Goal: Find specific page/section: Find specific page/section

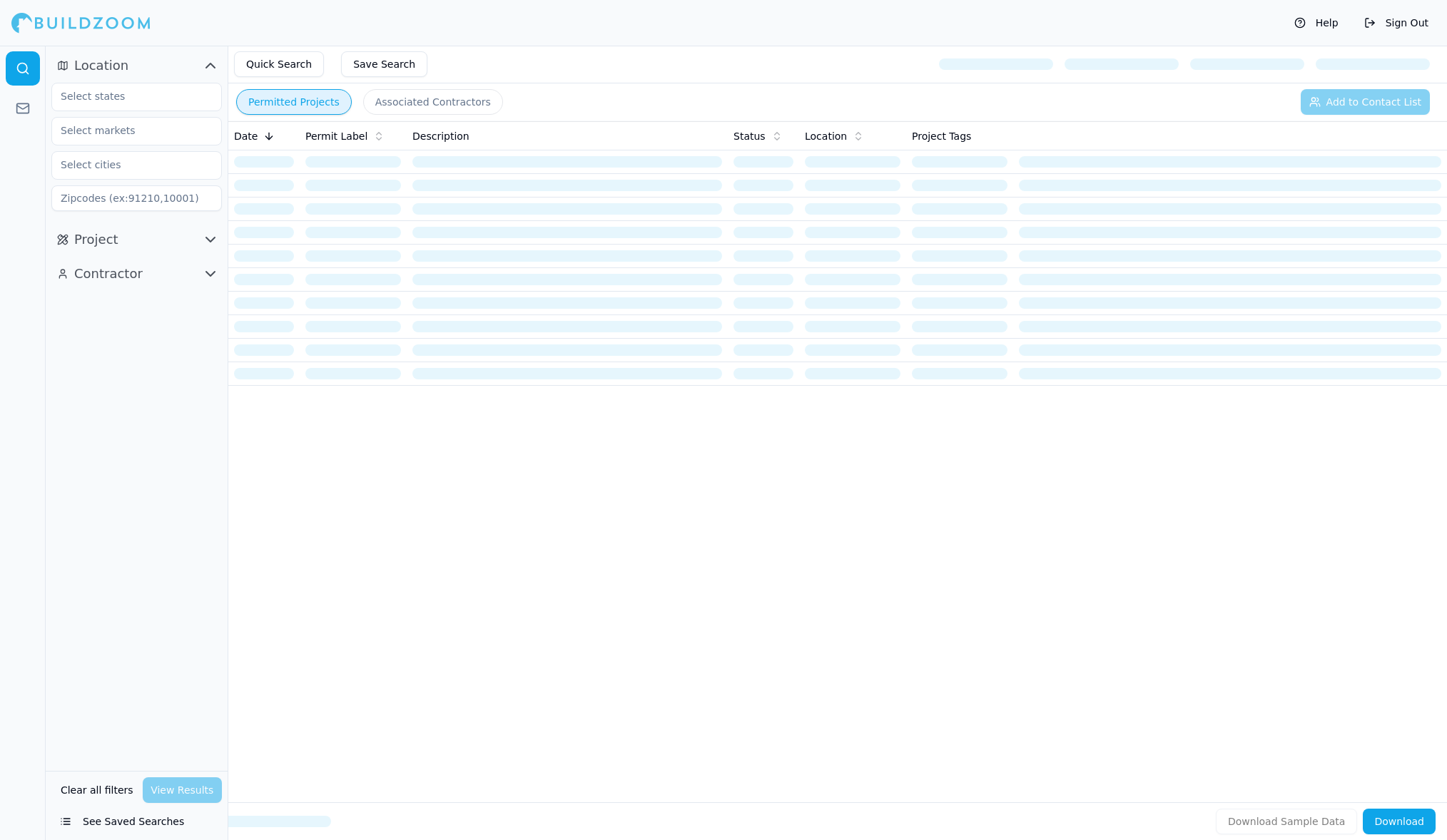
click at [563, 530] on div "Date Permit Label Description Status Location Project Tags" at bounding box center [838, 439] width 1219 height 636
click at [1325, 20] on button "Help" at bounding box center [1317, 23] width 59 height 23
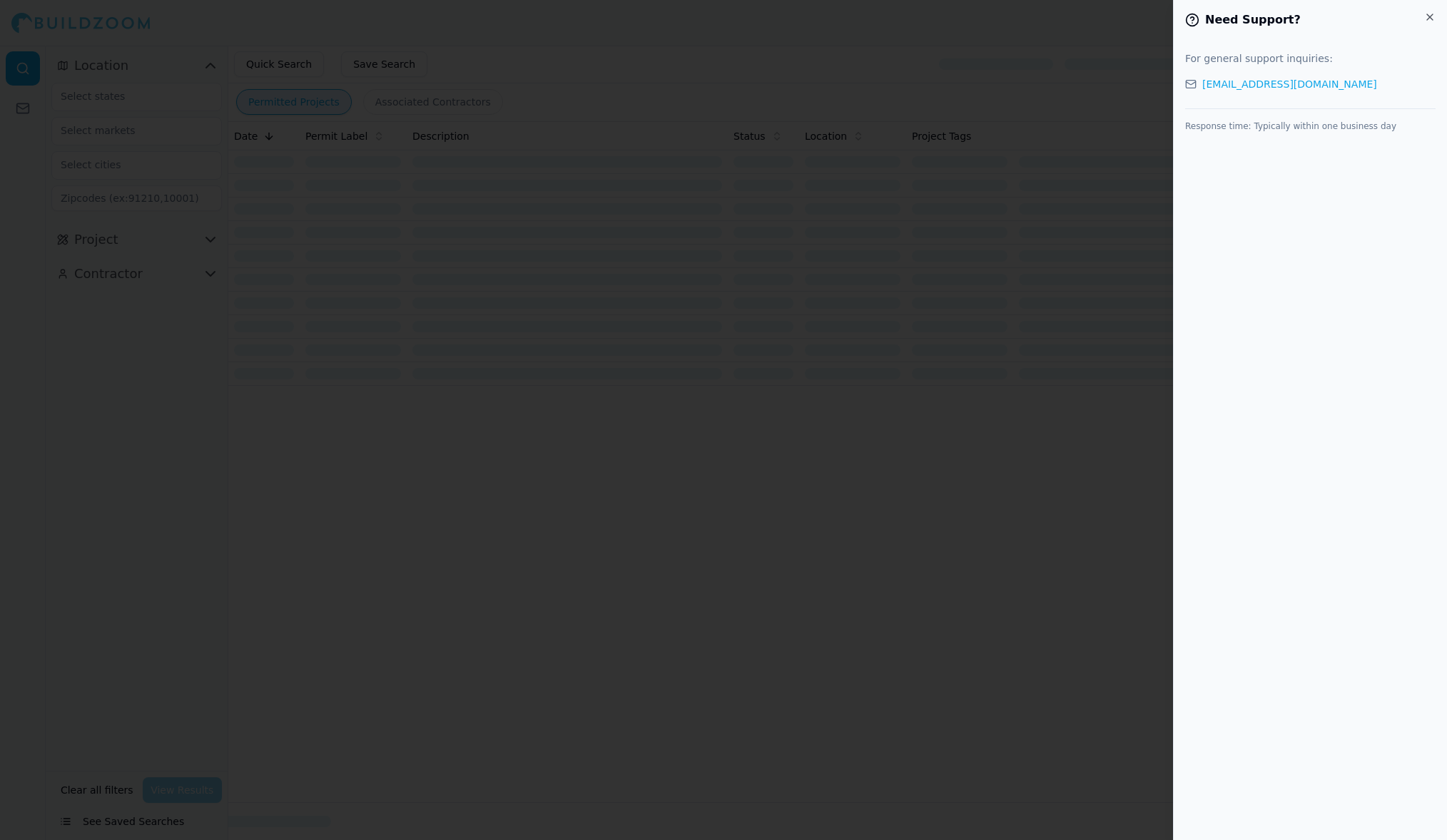
click at [1132, 17] on div at bounding box center [723, 420] width 1447 height 840
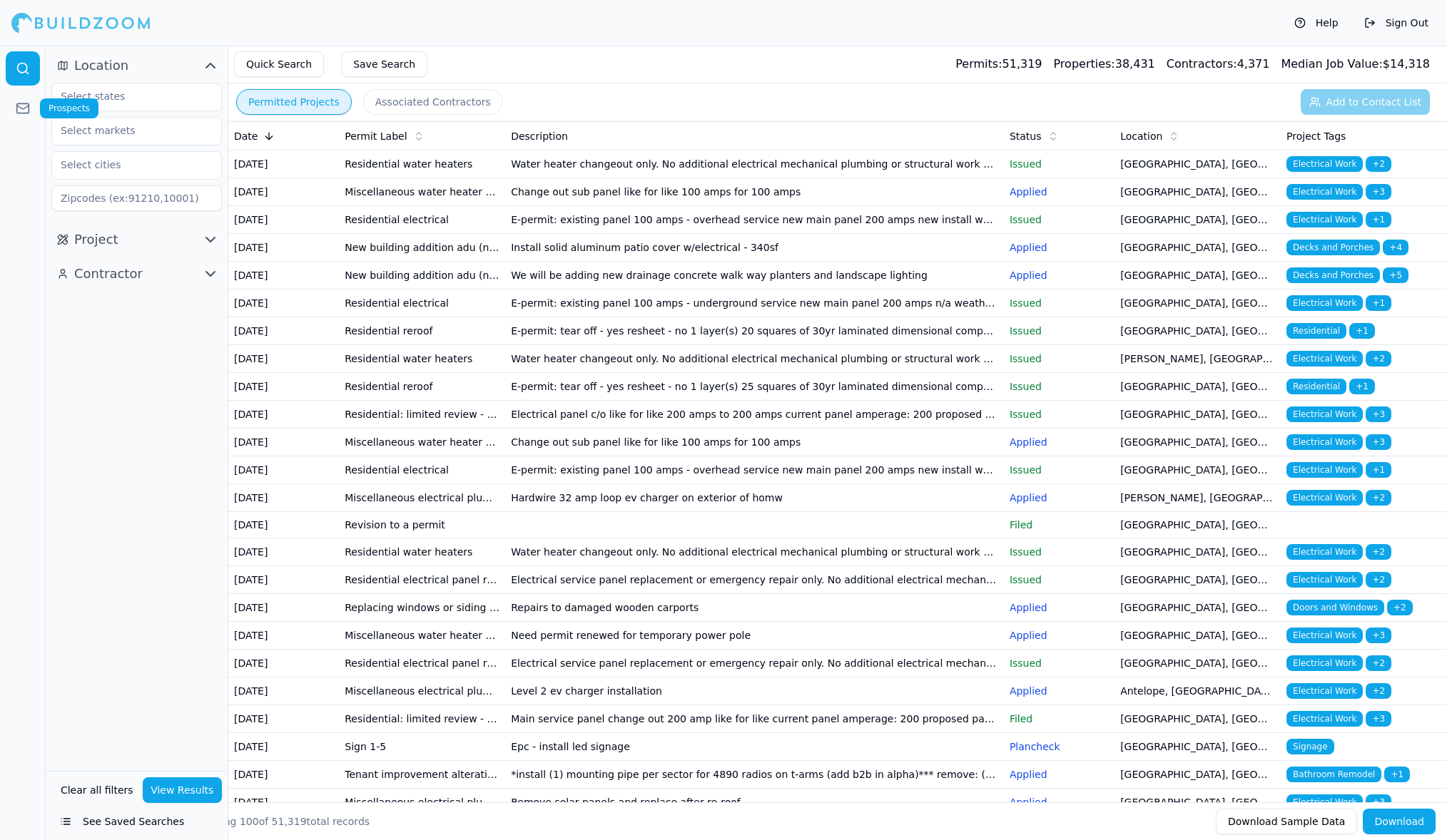
click at [19, 122] on link at bounding box center [22, 108] width 35 height 35
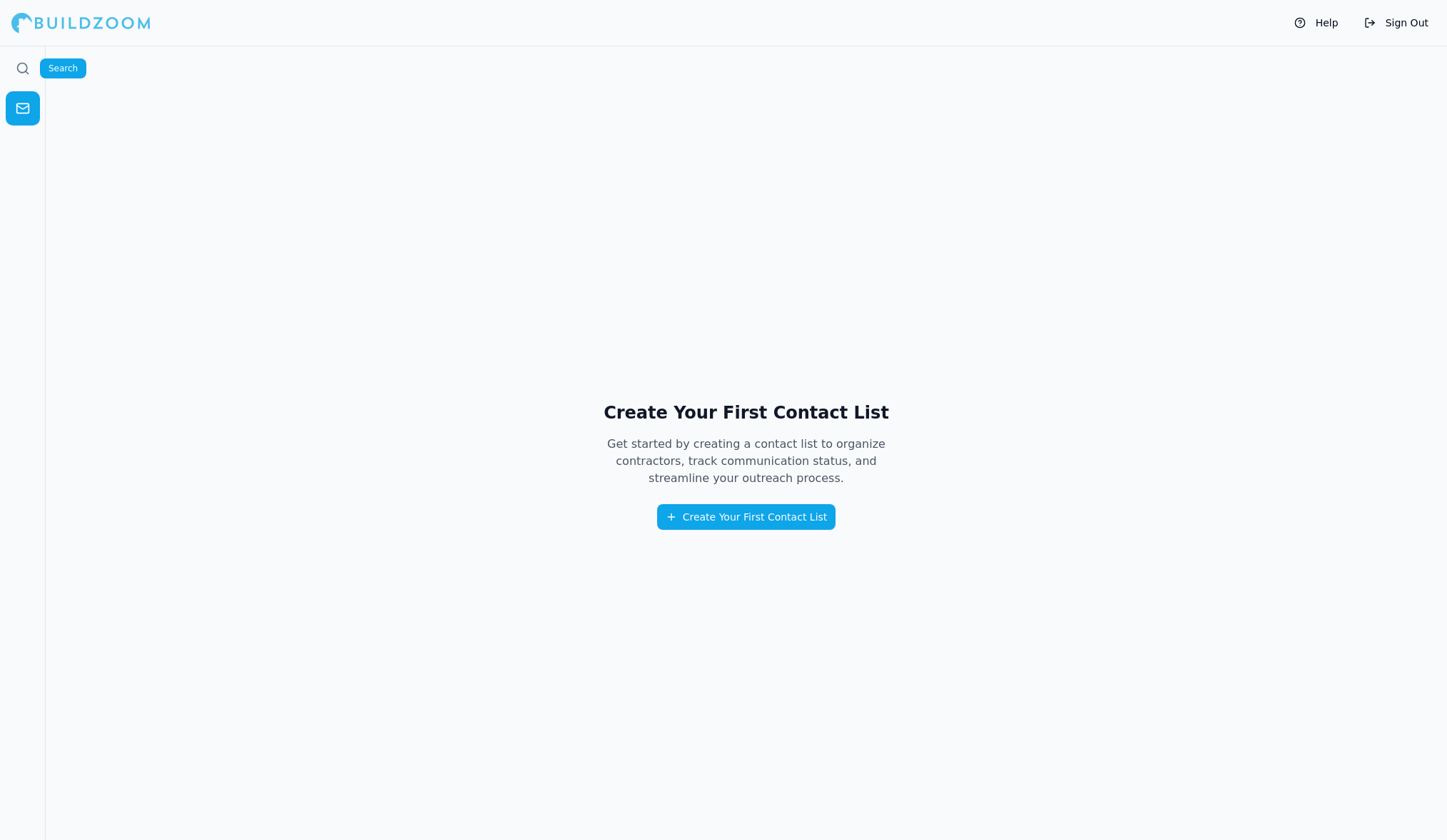
click at [29, 71] on icon at bounding box center [23, 68] width 14 height 14
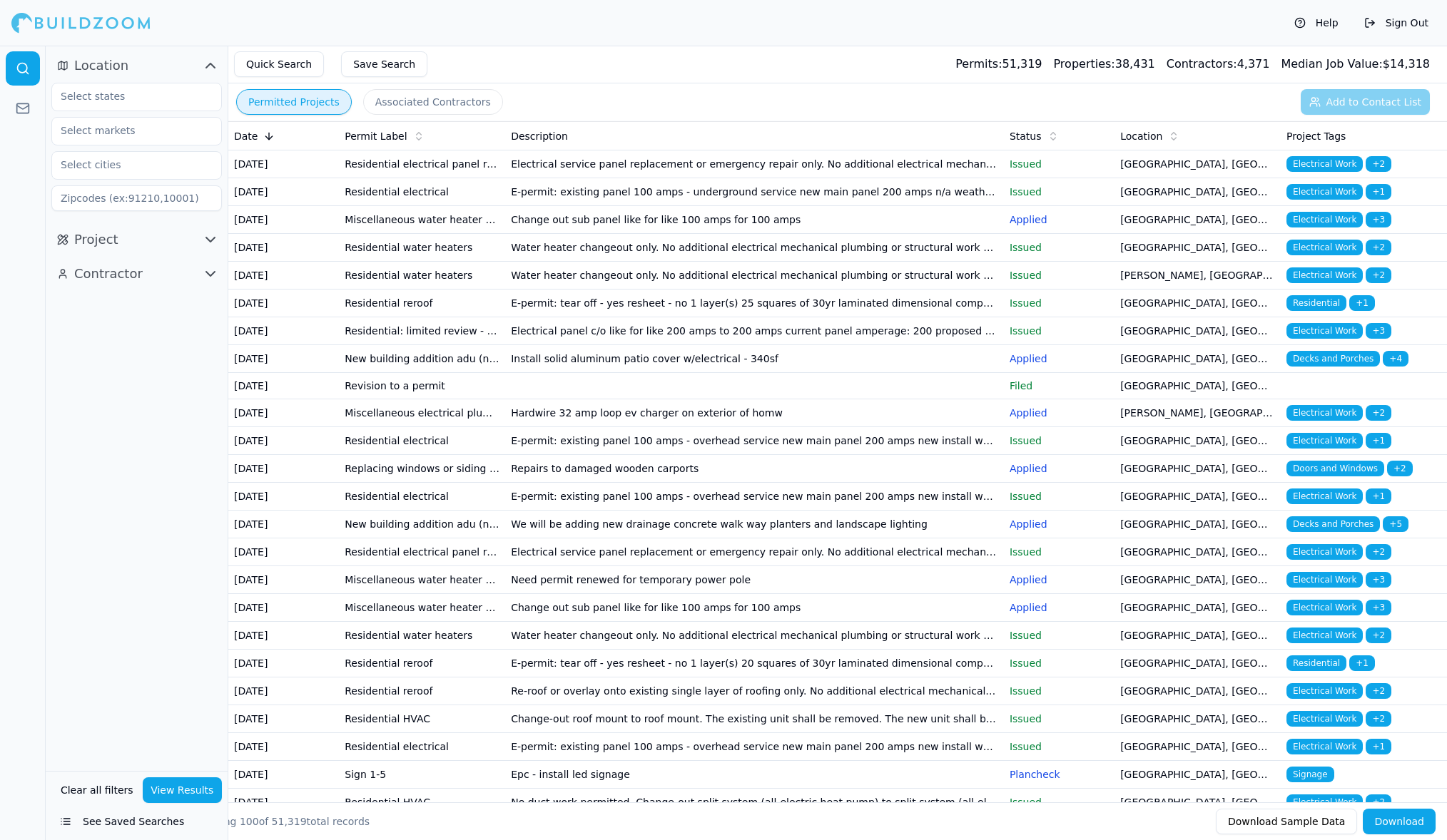
click at [67, 3] on div "Help Sign Out" at bounding box center [723, 22] width 1447 height 45
click at [71, 19] on div at bounding box center [81, 23] width 139 height 28
